Goal: Information Seeking & Learning: Learn about a topic

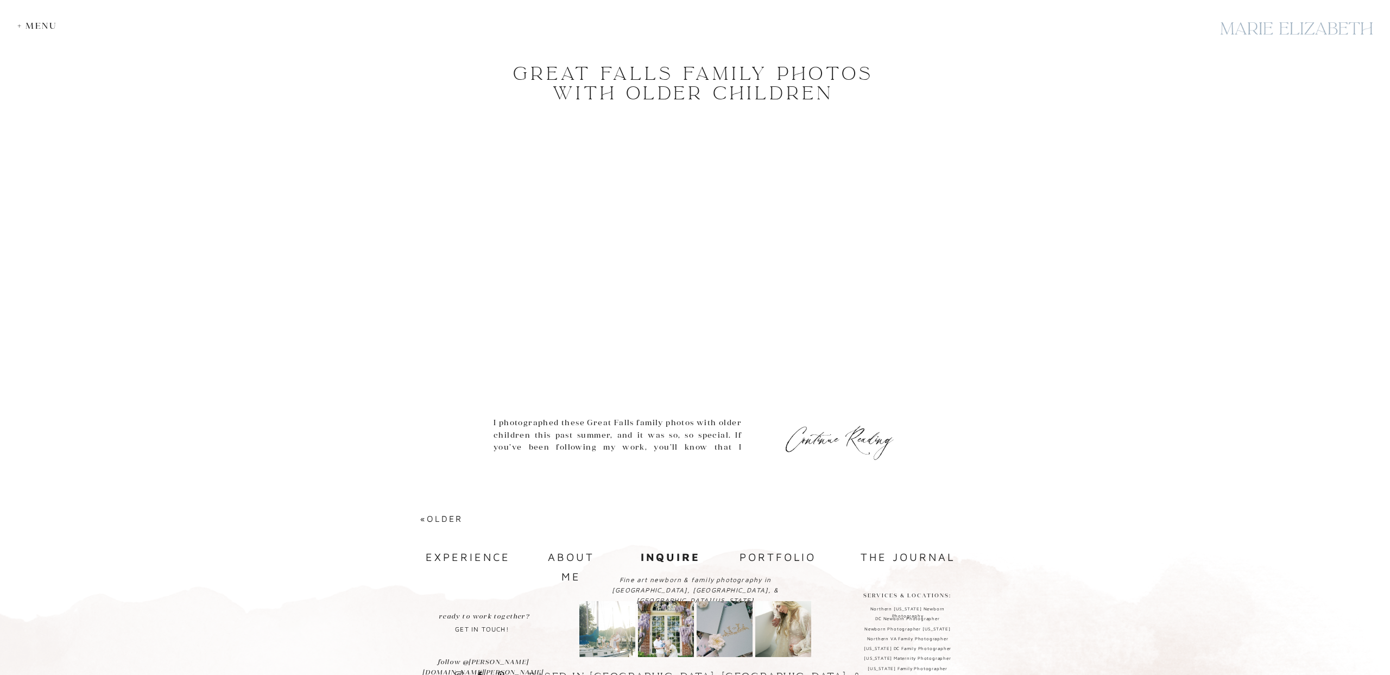
scroll to position [4538, 0]
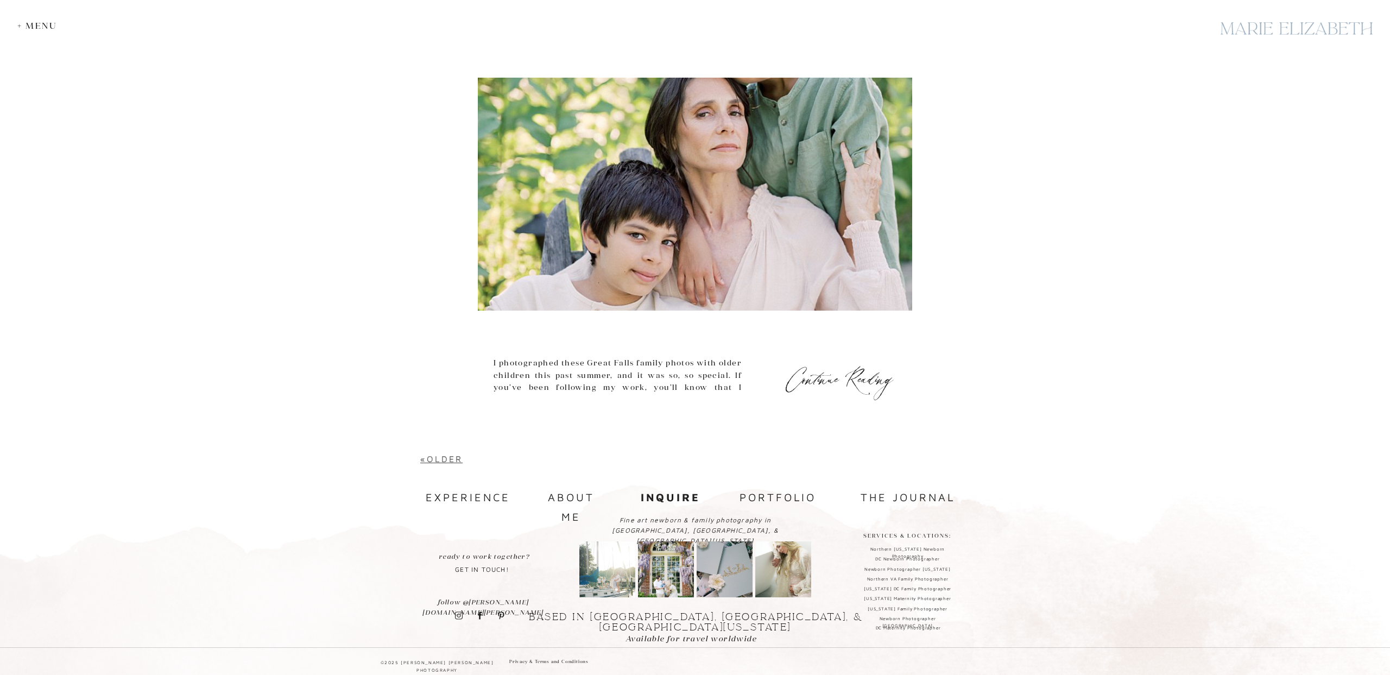
click at [428, 458] on link "«Older" at bounding box center [441, 459] width 42 height 10
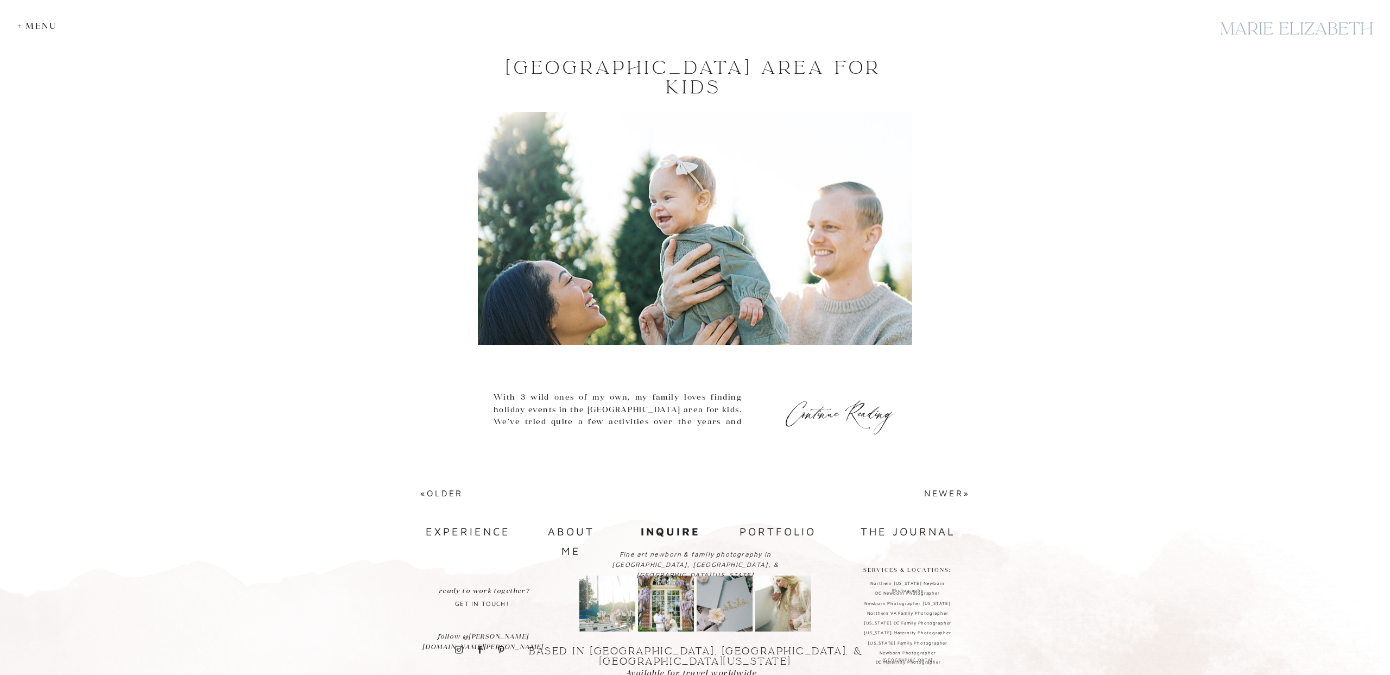
scroll to position [4573, 0]
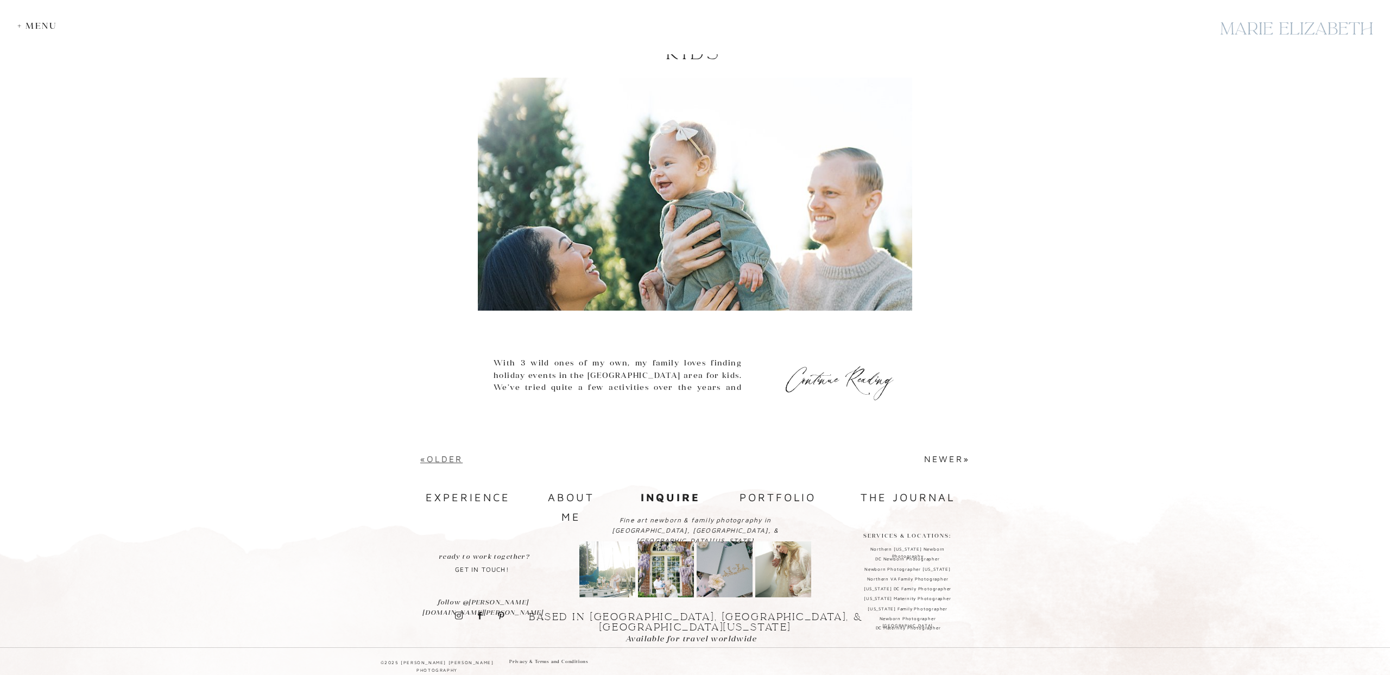
click at [458, 459] on link "«Older" at bounding box center [441, 459] width 42 height 10
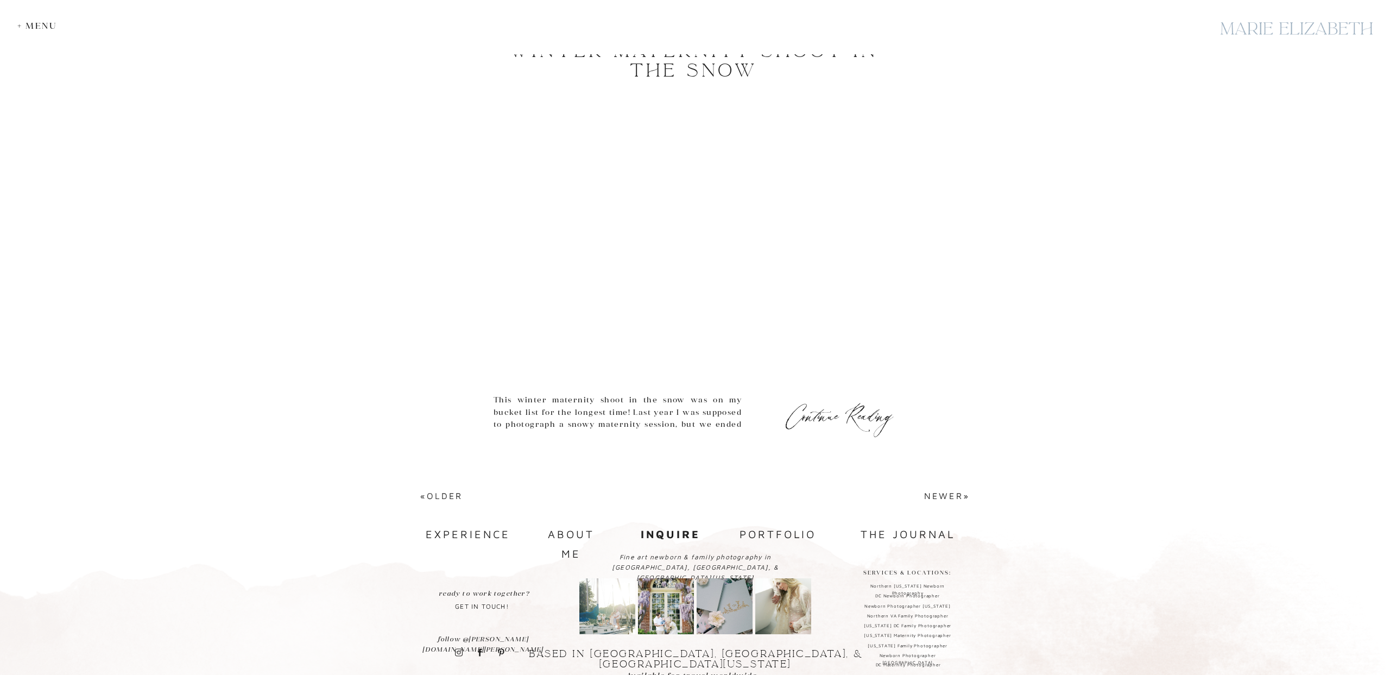
scroll to position [4629, 0]
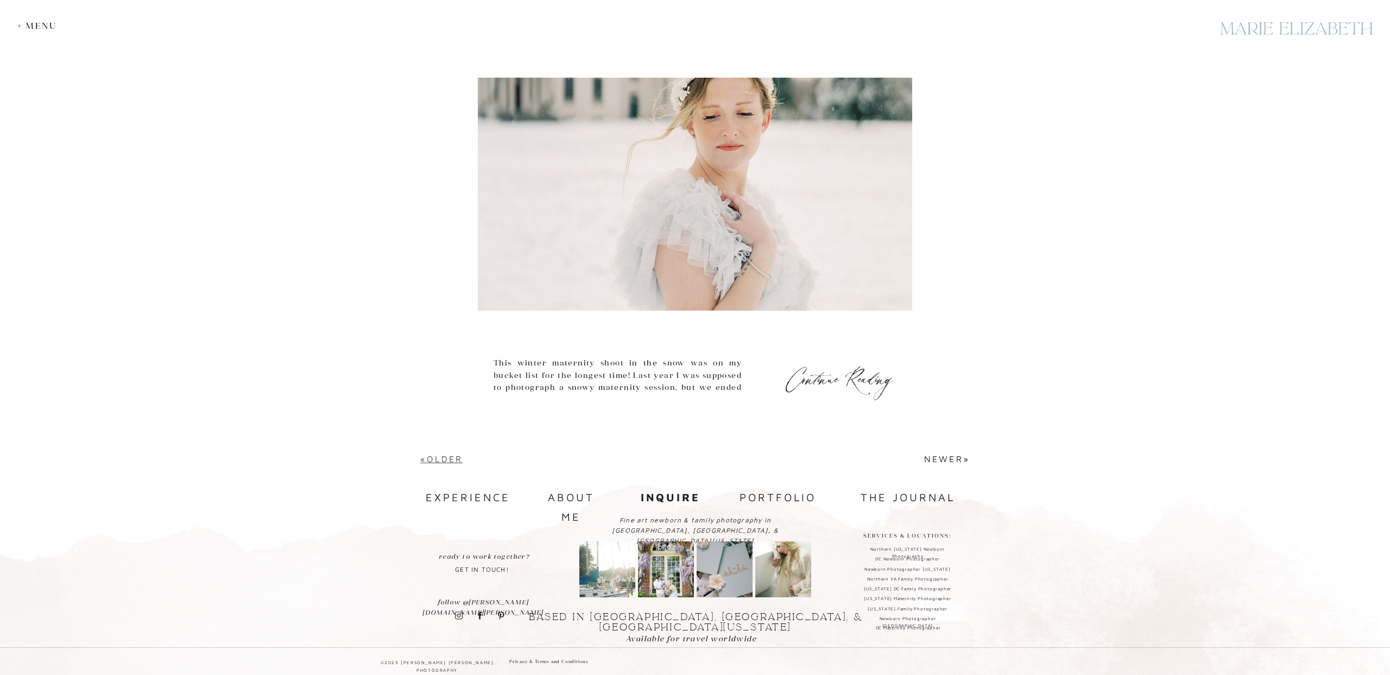
click at [446, 459] on link "«Older" at bounding box center [441, 459] width 42 height 10
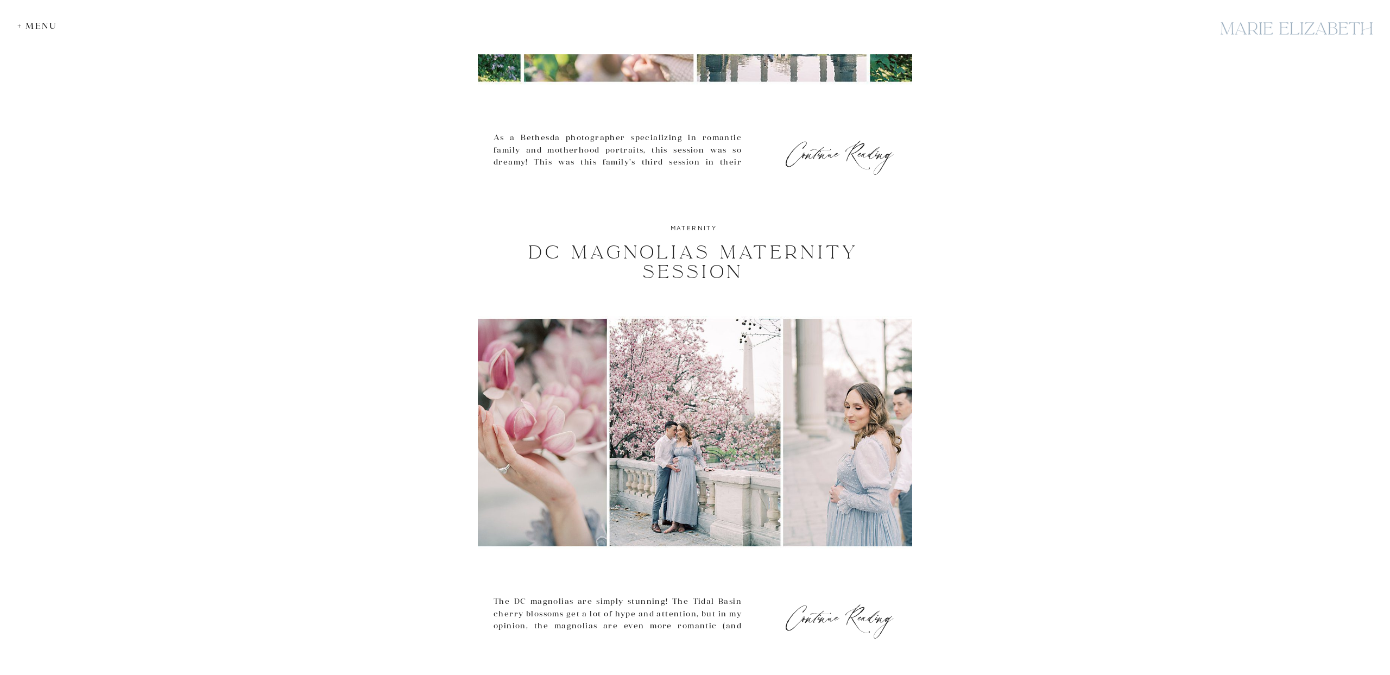
scroll to position [3885, 0]
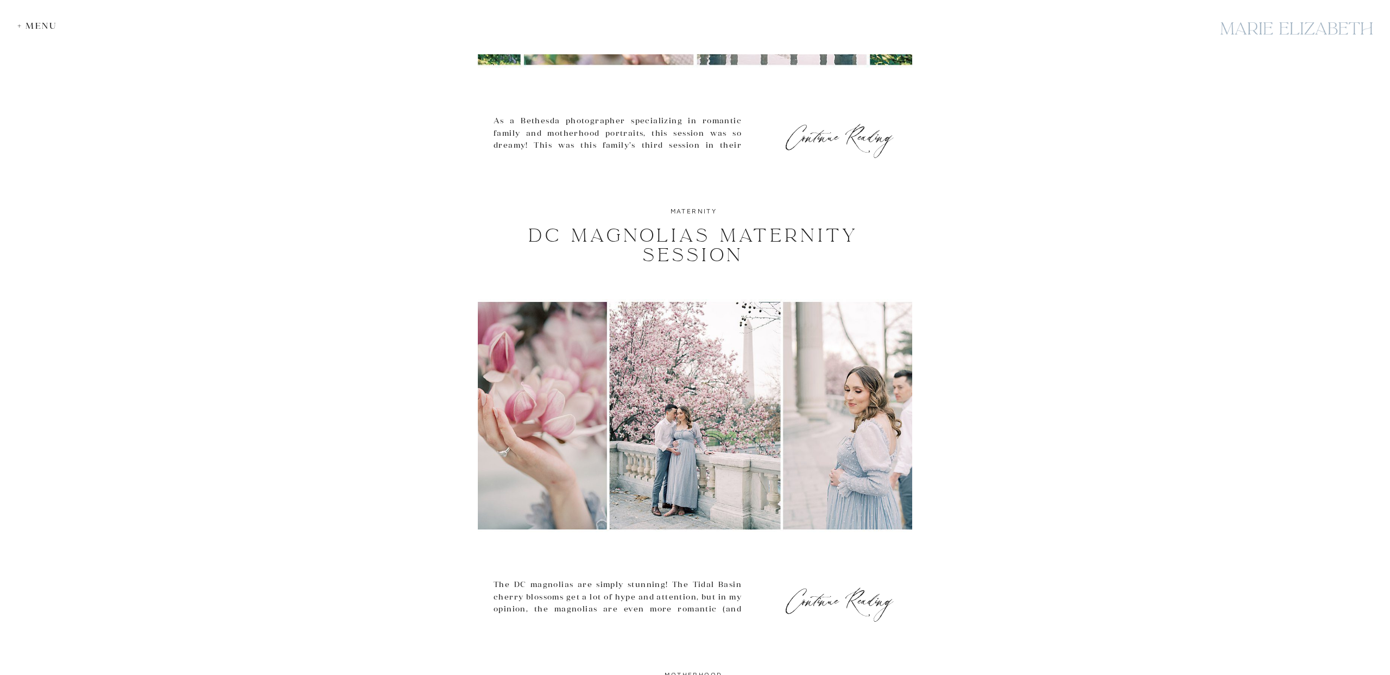
click at [736, 413] on img at bounding box center [695, 415] width 434 height 233
